Goal: Check status: Check status

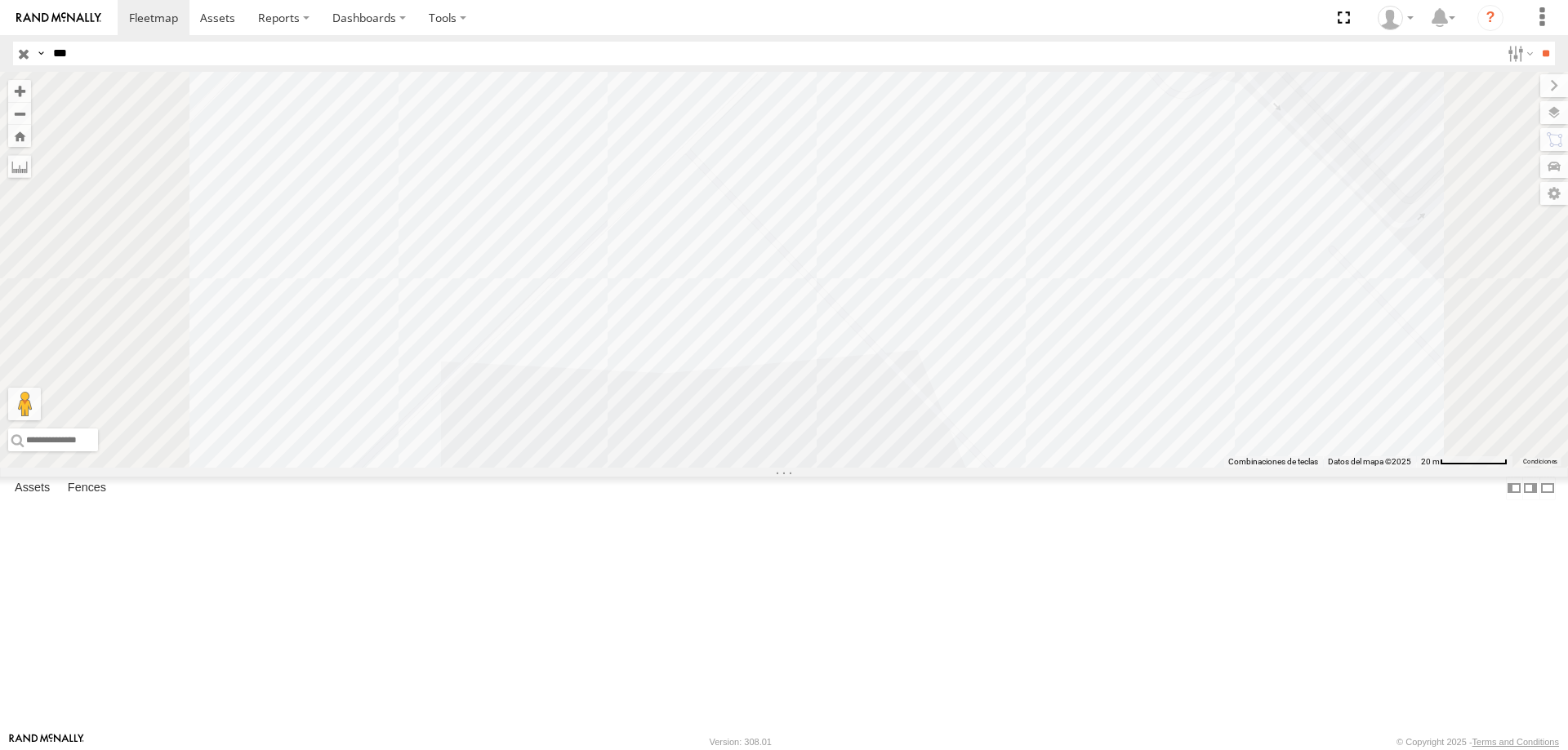
drag, startPoint x: 803, startPoint y: 416, endPoint x: 749, endPoint y: 4, distance: 415.5
click at [953, 347] on div at bounding box center [784, 269] width 1568 height 396
click at [183, 749] on html at bounding box center [784, 375] width 1568 height 750
click at [0, 0] on div "CAJAS" at bounding box center [0, 0] width 0 height 0
